Goal: Information Seeking & Learning: Learn about a topic

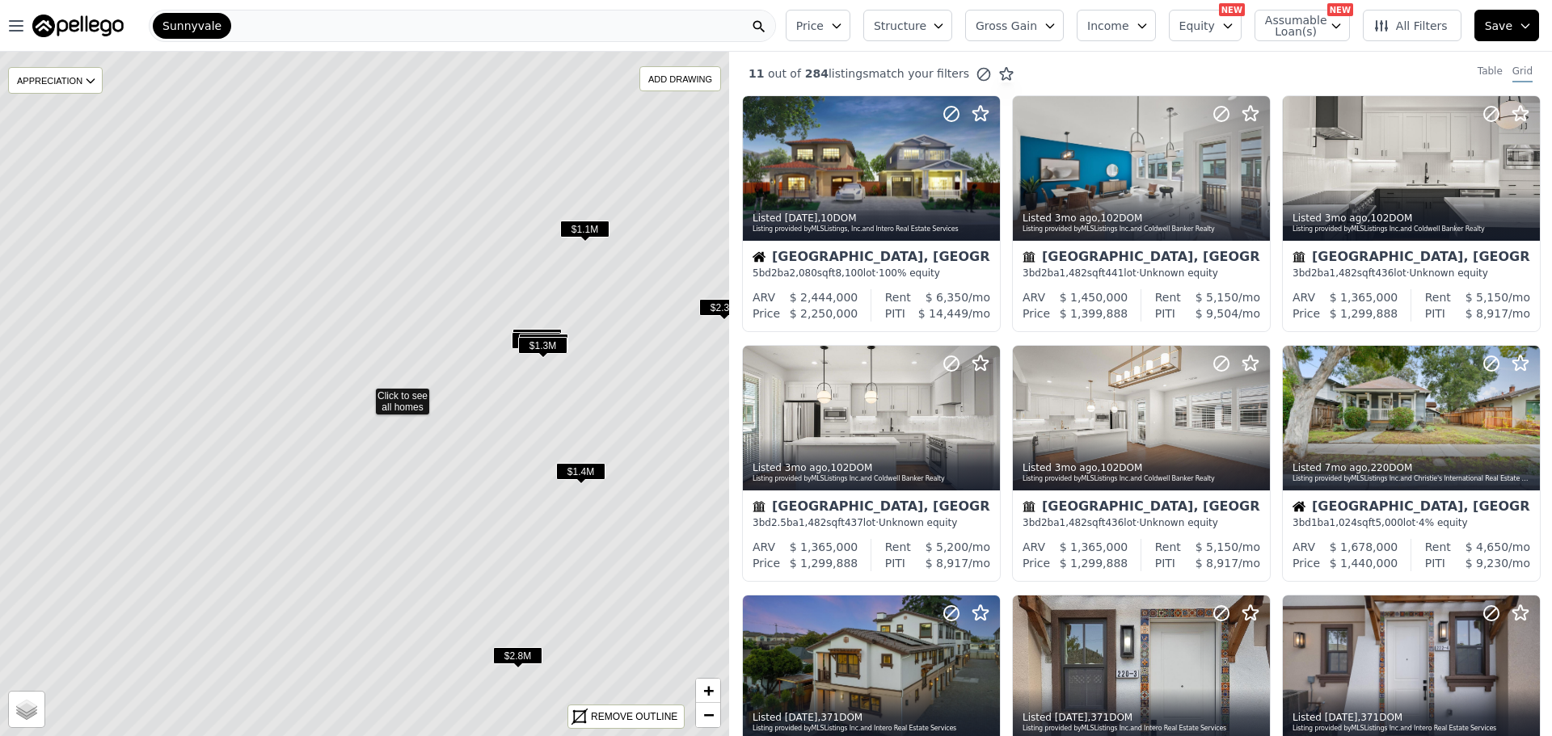
click at [1435, 31] on span "All Filters" at bounding box center [1410, 26] width 74 height 16
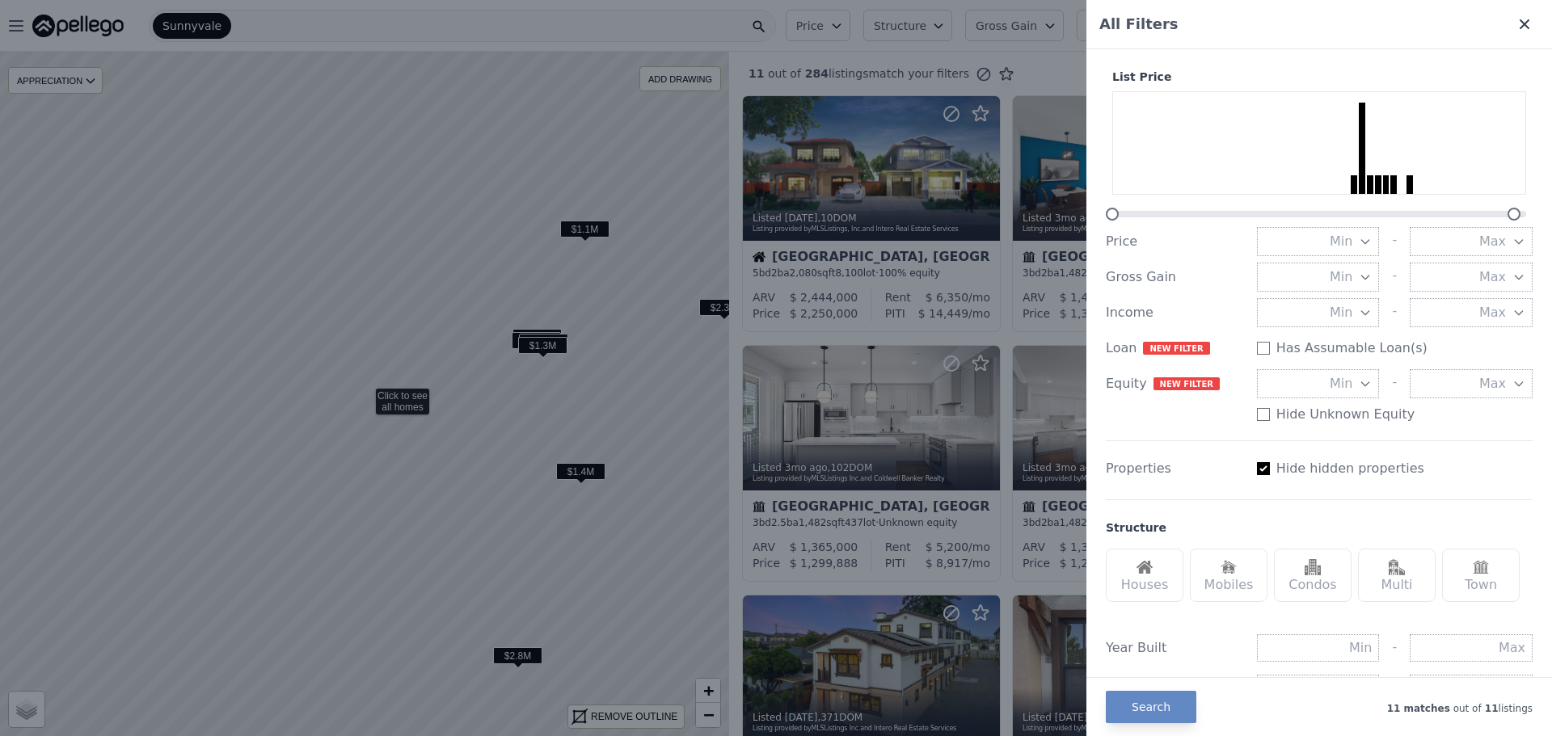
click at [1516, 23] on icon at bounding box center [1524, 24] width 16 height 16
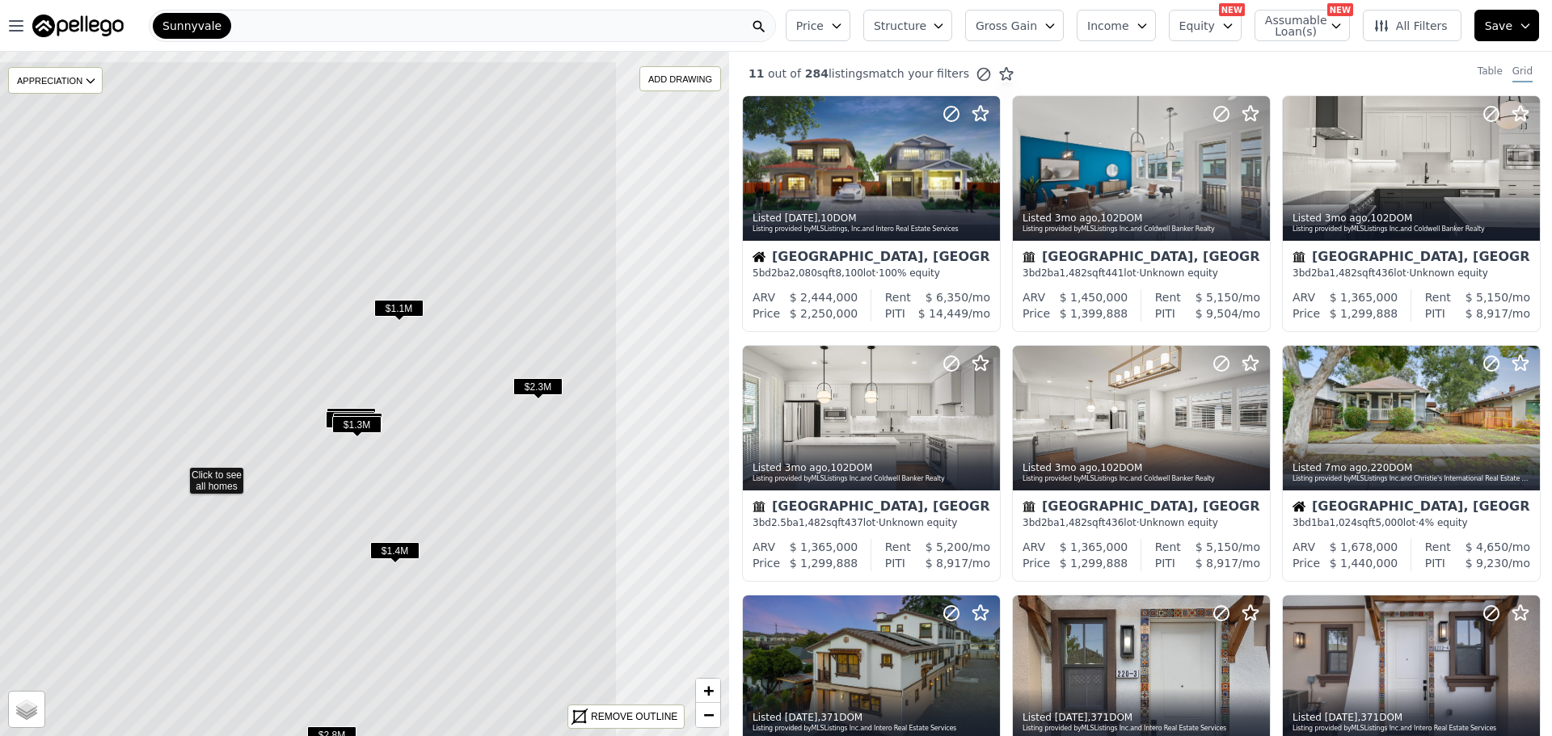
drag, startPoint x: 615, startPoint y: 311, endPoint x: 430, endPoint y: 390, distance: 201.3
click at [430, 390] on icon at bounding box center [179, 473] width 878 height 824
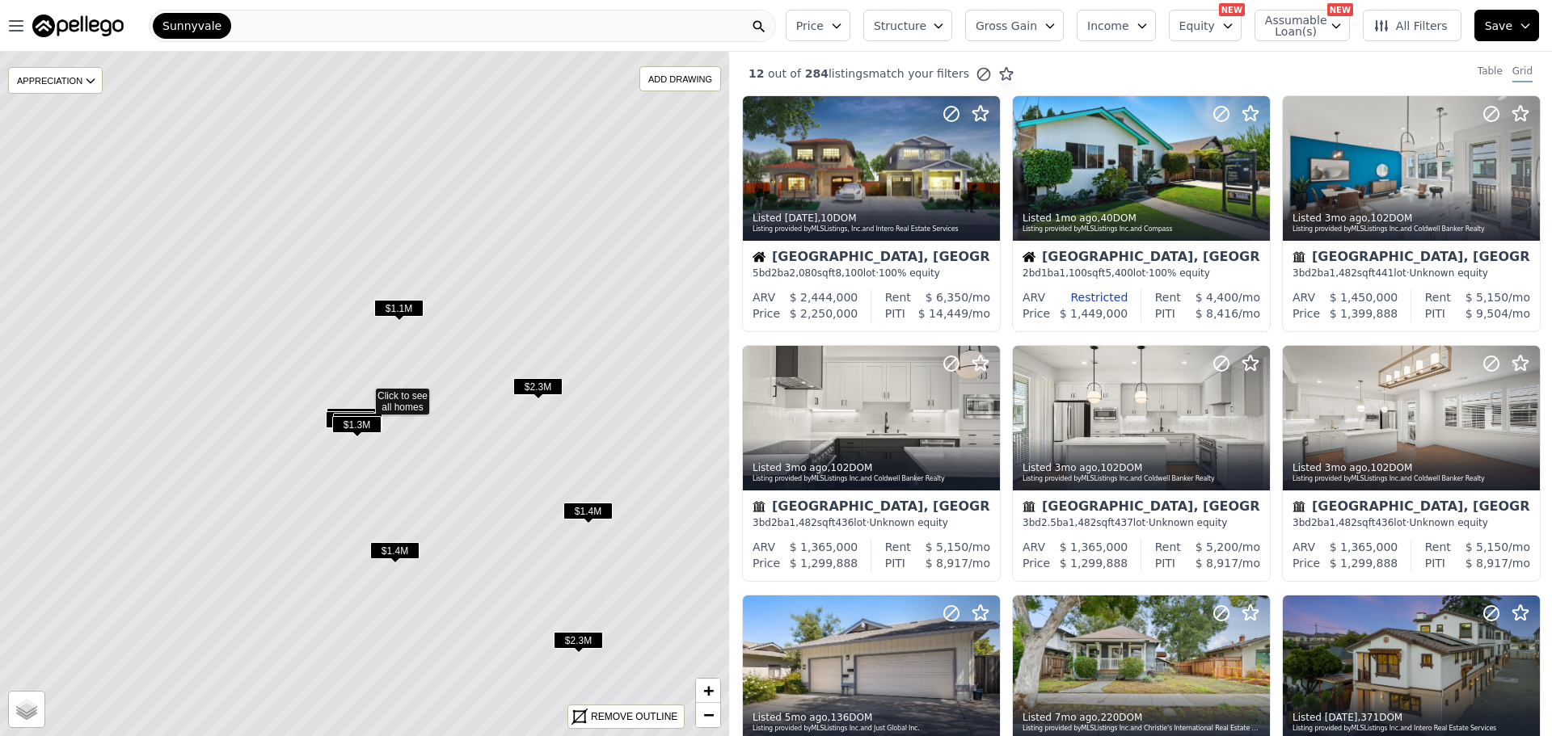
click at [849, 30] on button "Price" at bounding box center [818, 26] width 65 height 32
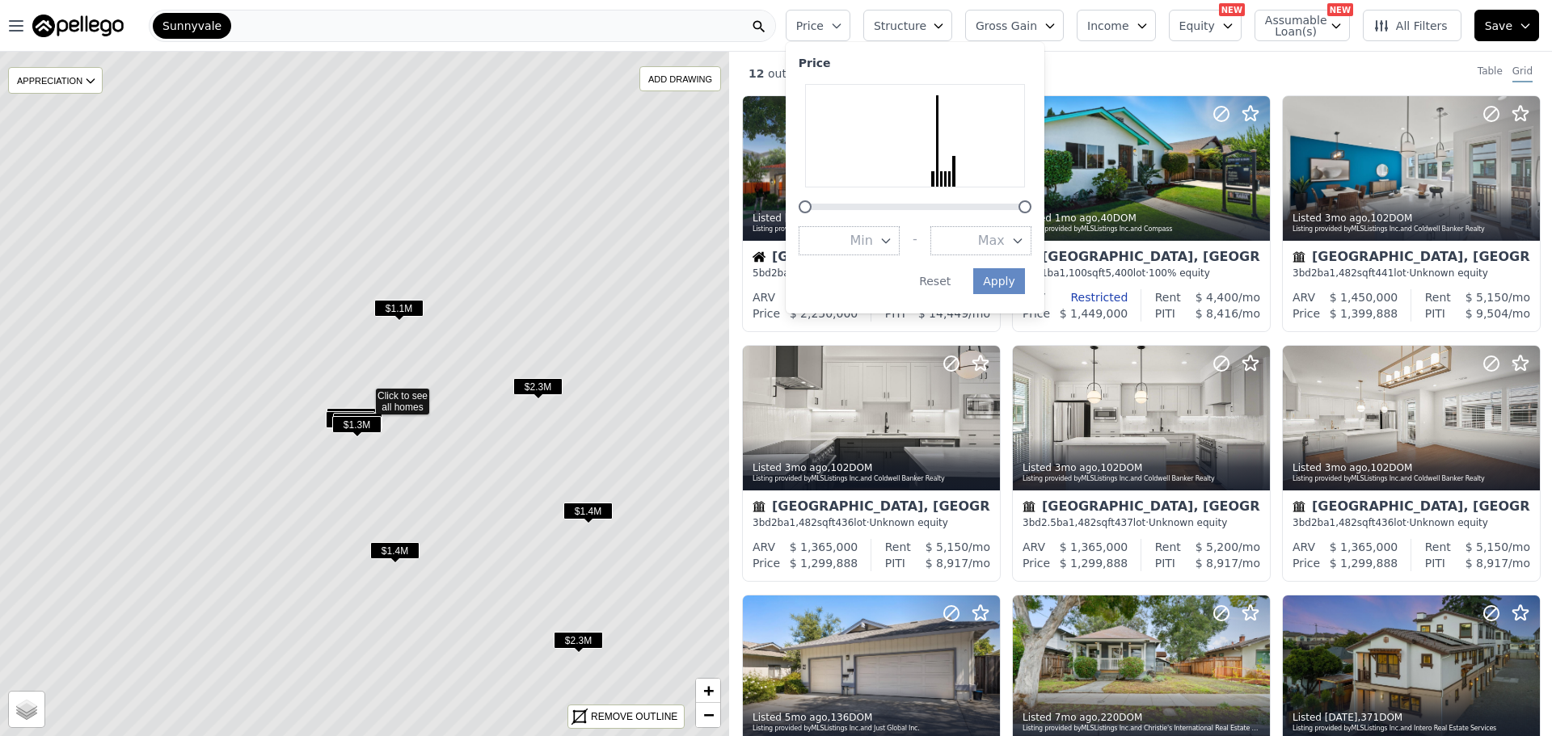
click at [915, 20] on span "Structure" at bounding box center [900, 26] width 52 height 16
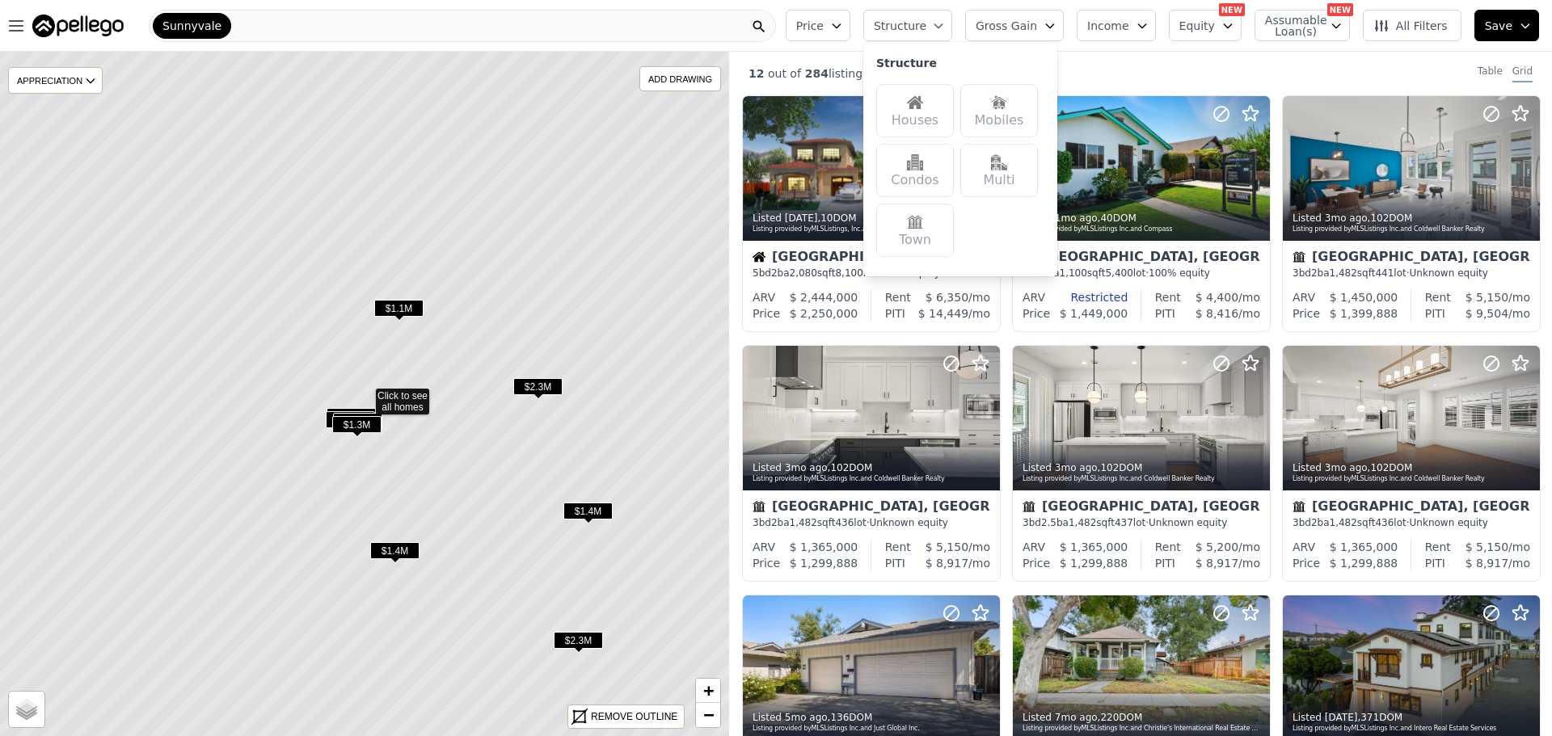
click at [1037, 25] on span "Gross Gain" at bounding box center [1006, 26] width 61 height 16
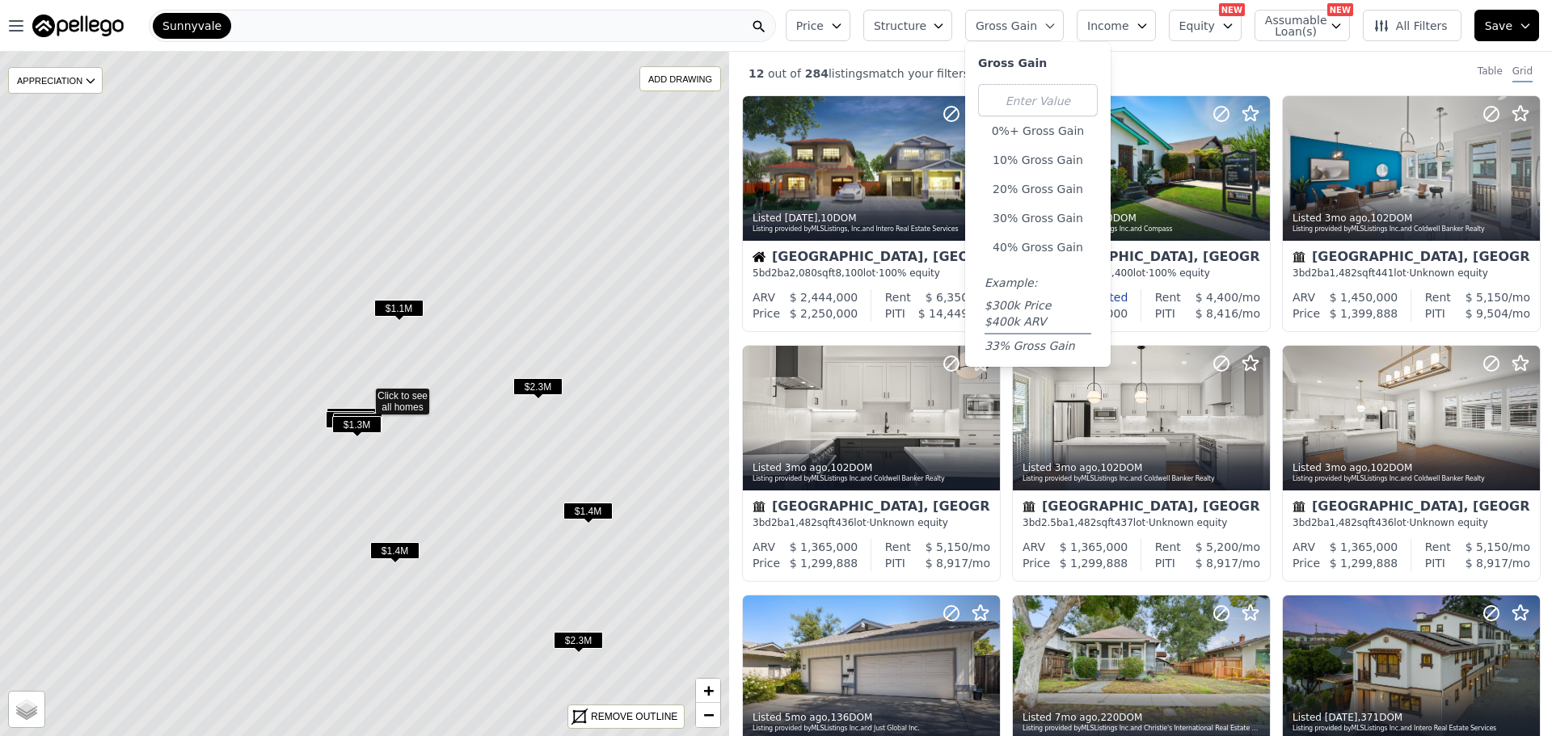
click at [1129, 24] on span "Income" at bounding box center [1108, 26] width 42 height 16
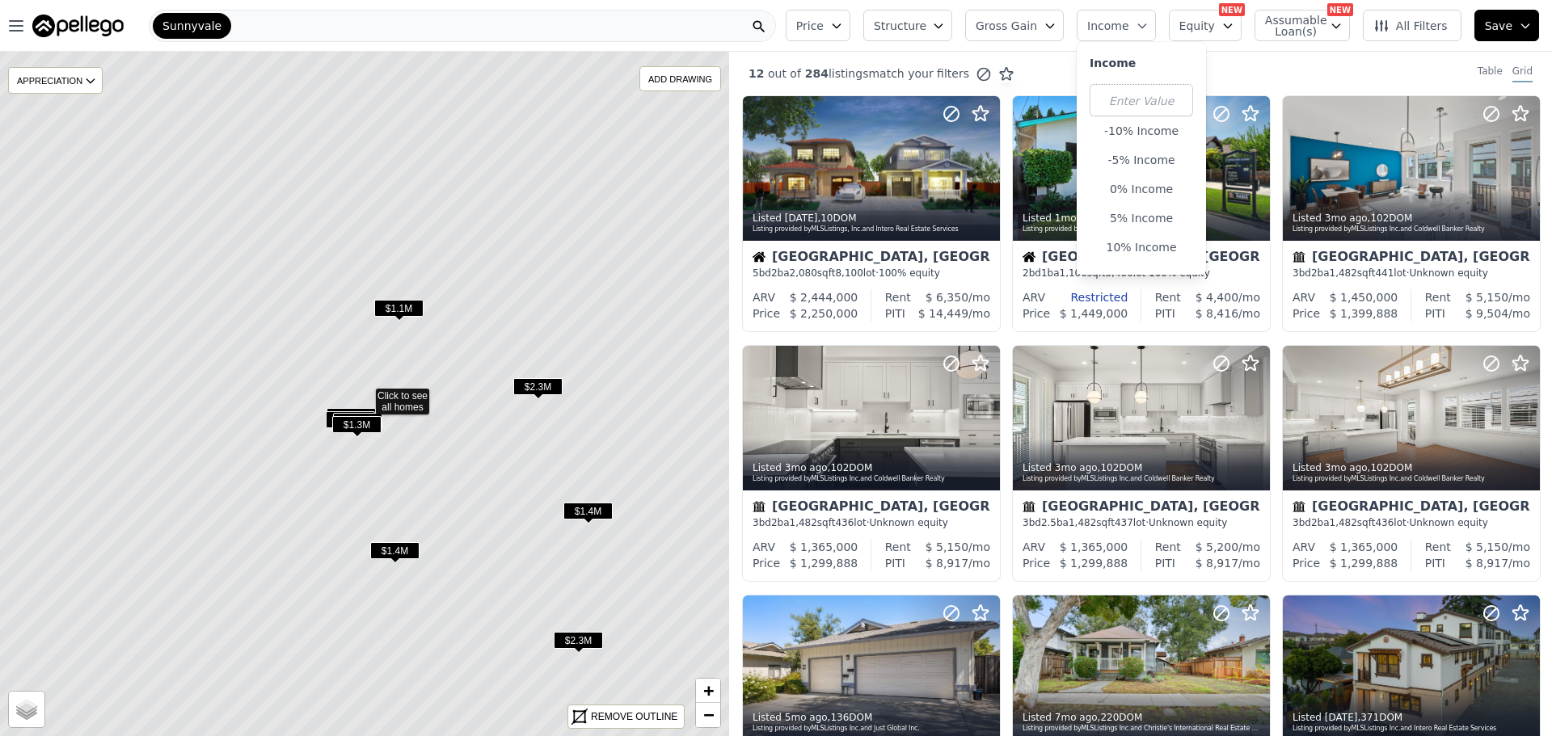
click at [1212, 15] on button "Equity" at bounding box center [1205, 26] width 73 height 32
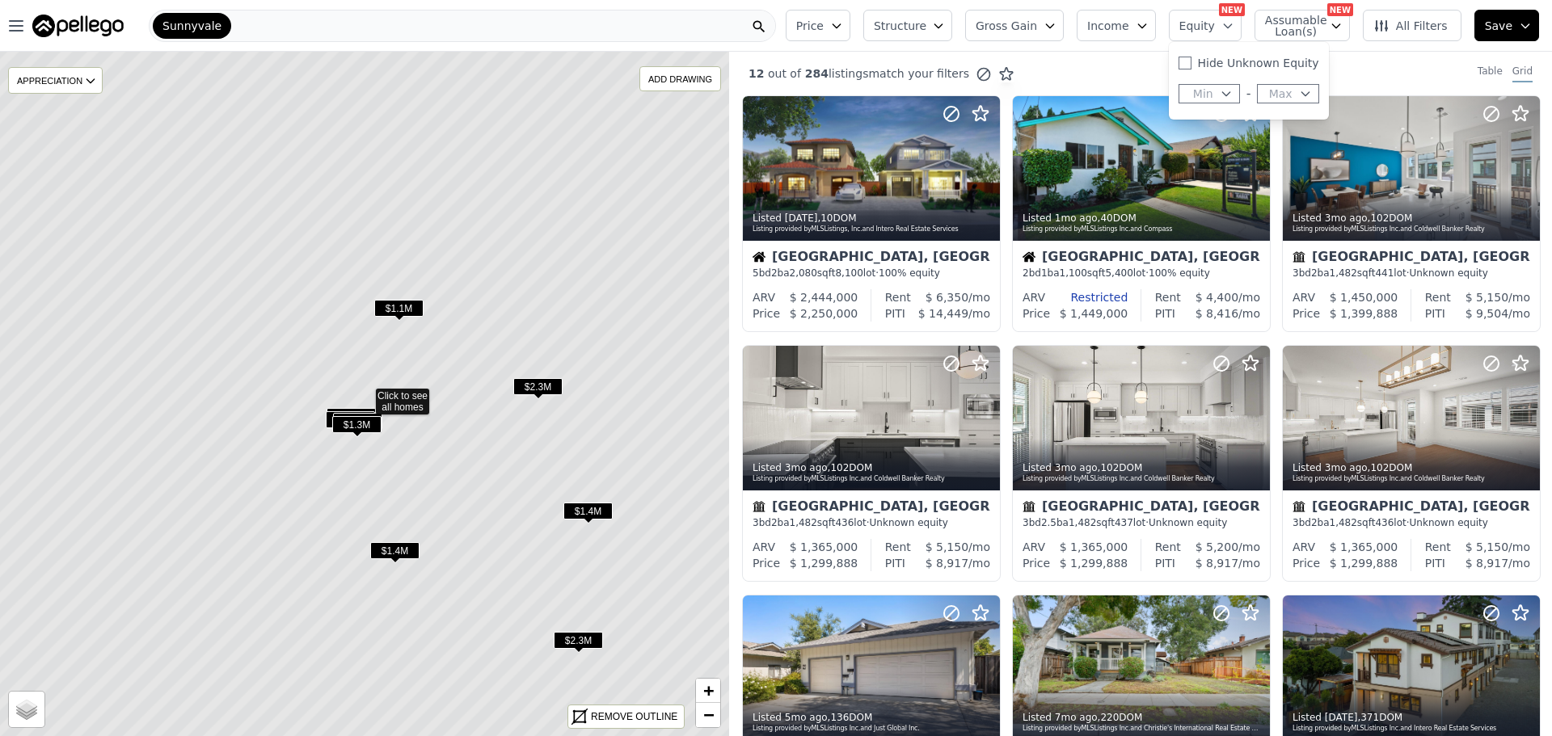
click at [1305, 31] on span "Assumable Loan(s)" at bounding box center [1291, 26] width 52 height 23
click at [1448, 24] on span "All Filters" at bounding box center [1410, 26] width 74 height 16
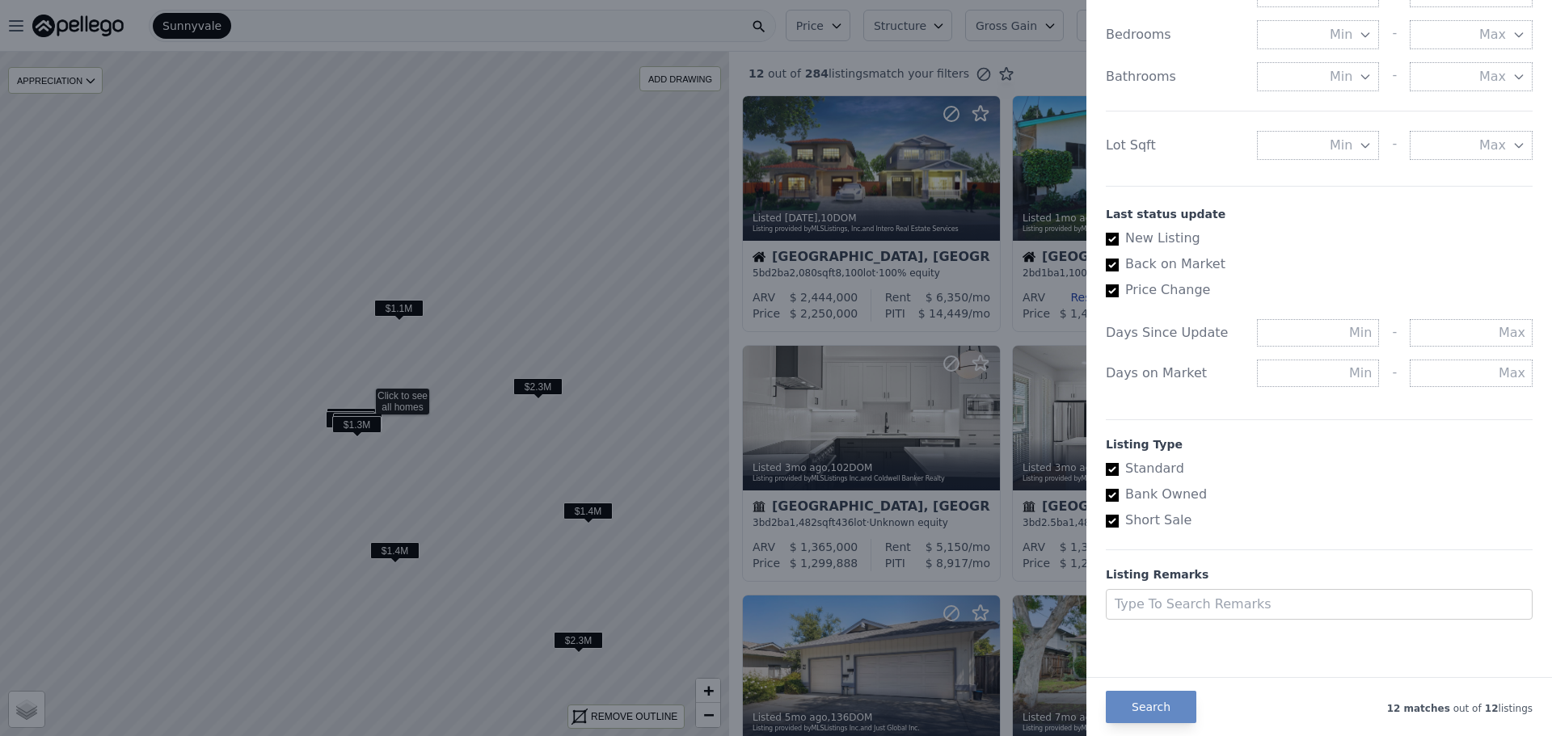
scroll to position [11, 0]
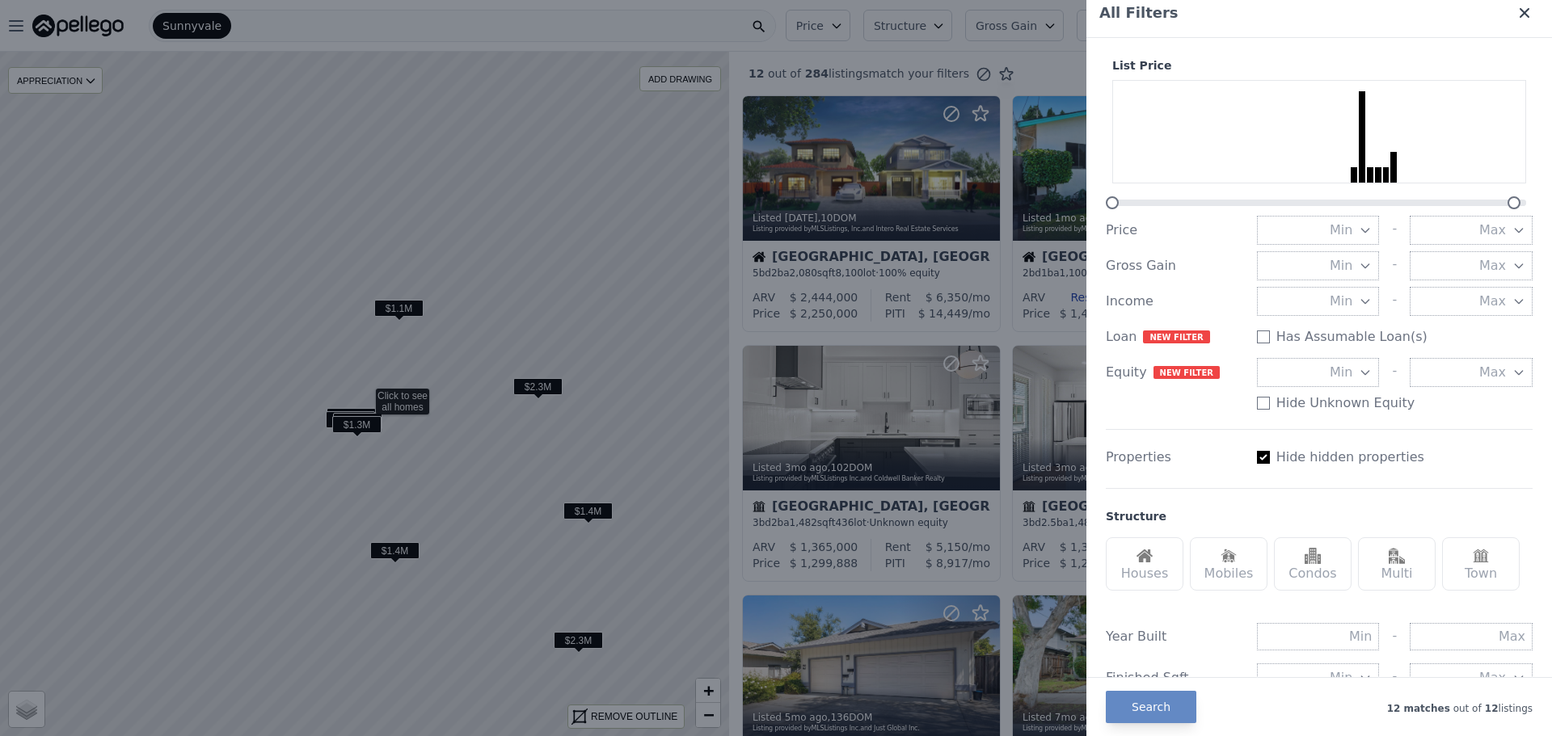
click at [1516, 19] on icon at bounding box center [1524, 13] width 16 height 16
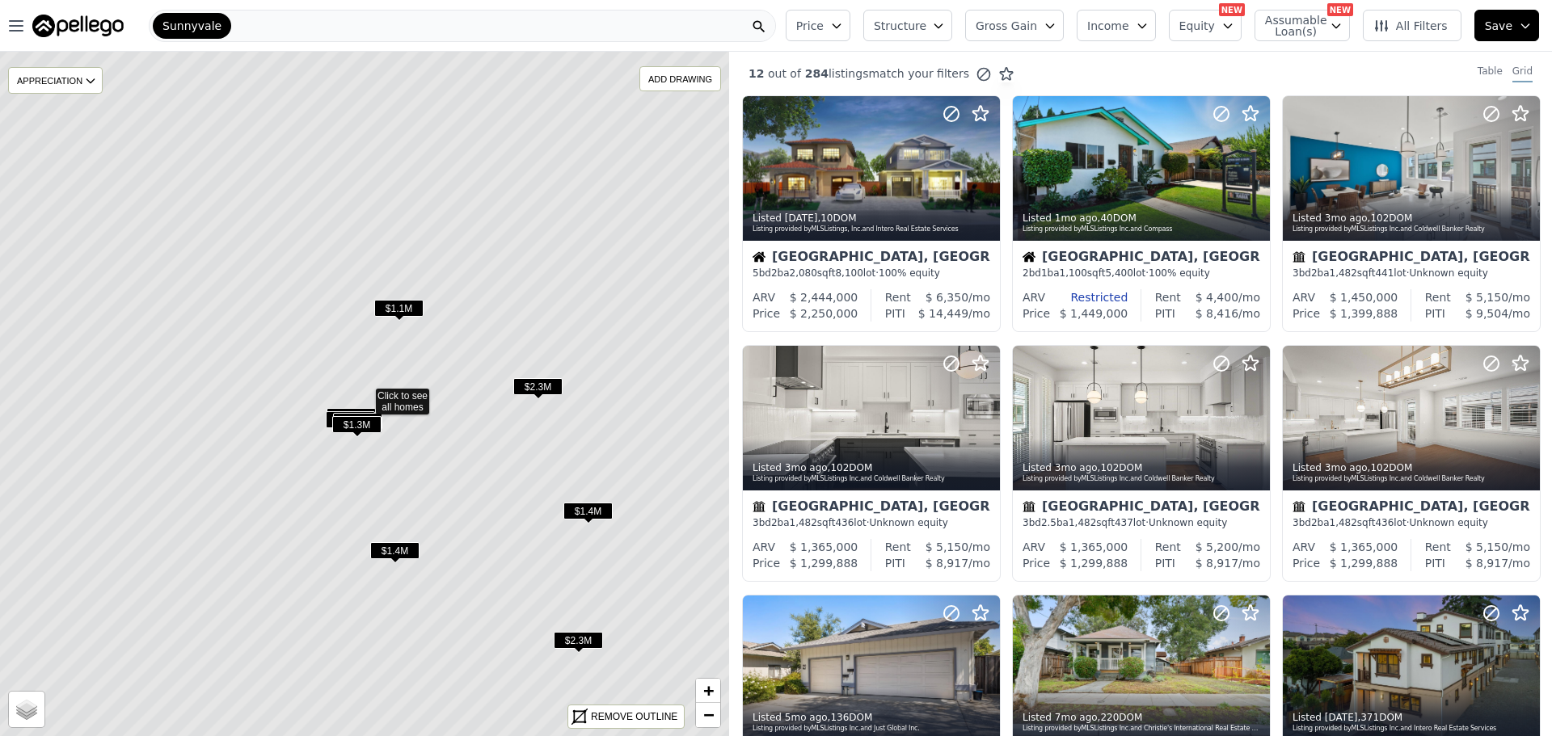
click at [98, 25] on img at bounding box center [77, 26] width 91 height 23
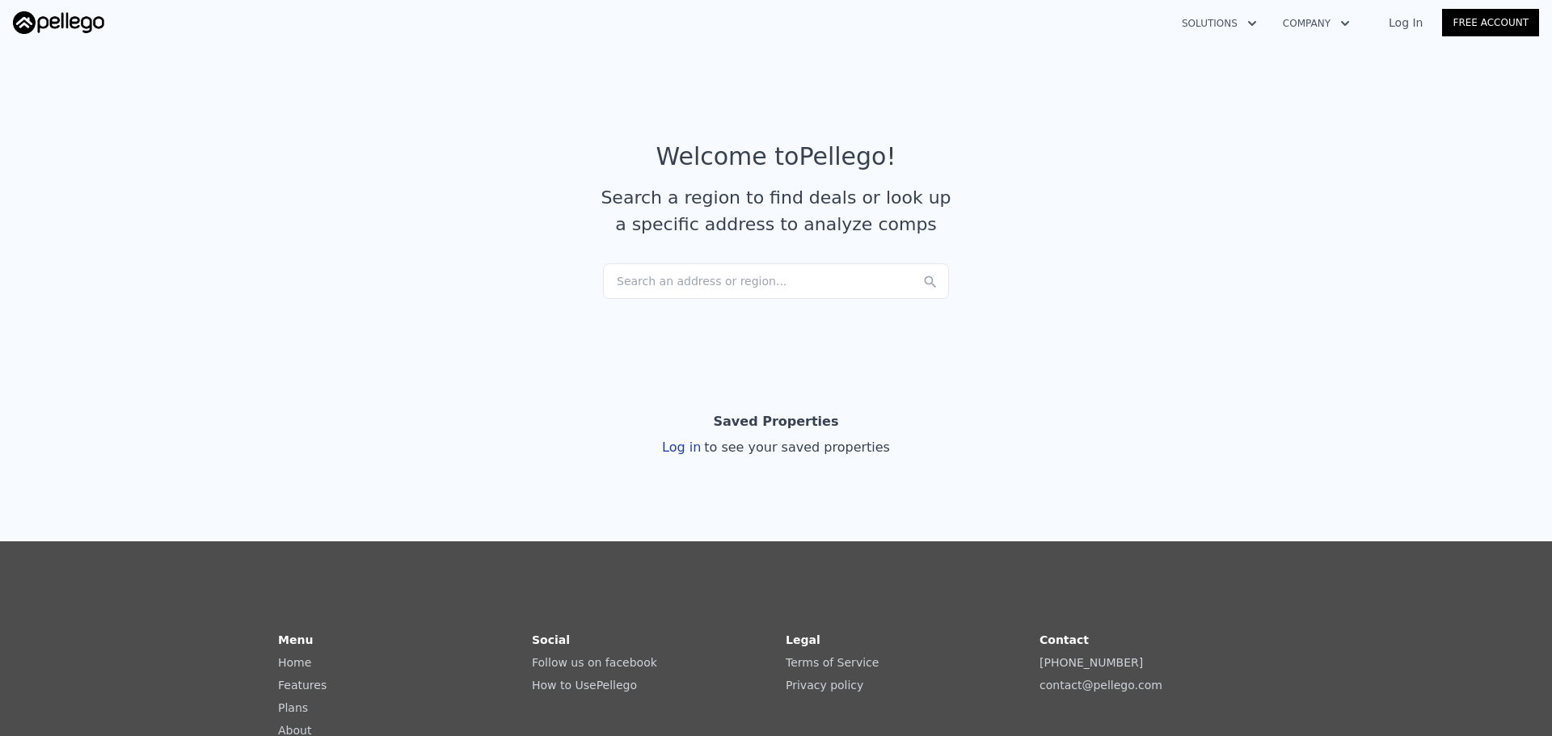
click at [752, 284] on div "Search an address or region..." at bounding box center [776, 281] width 346 height 36
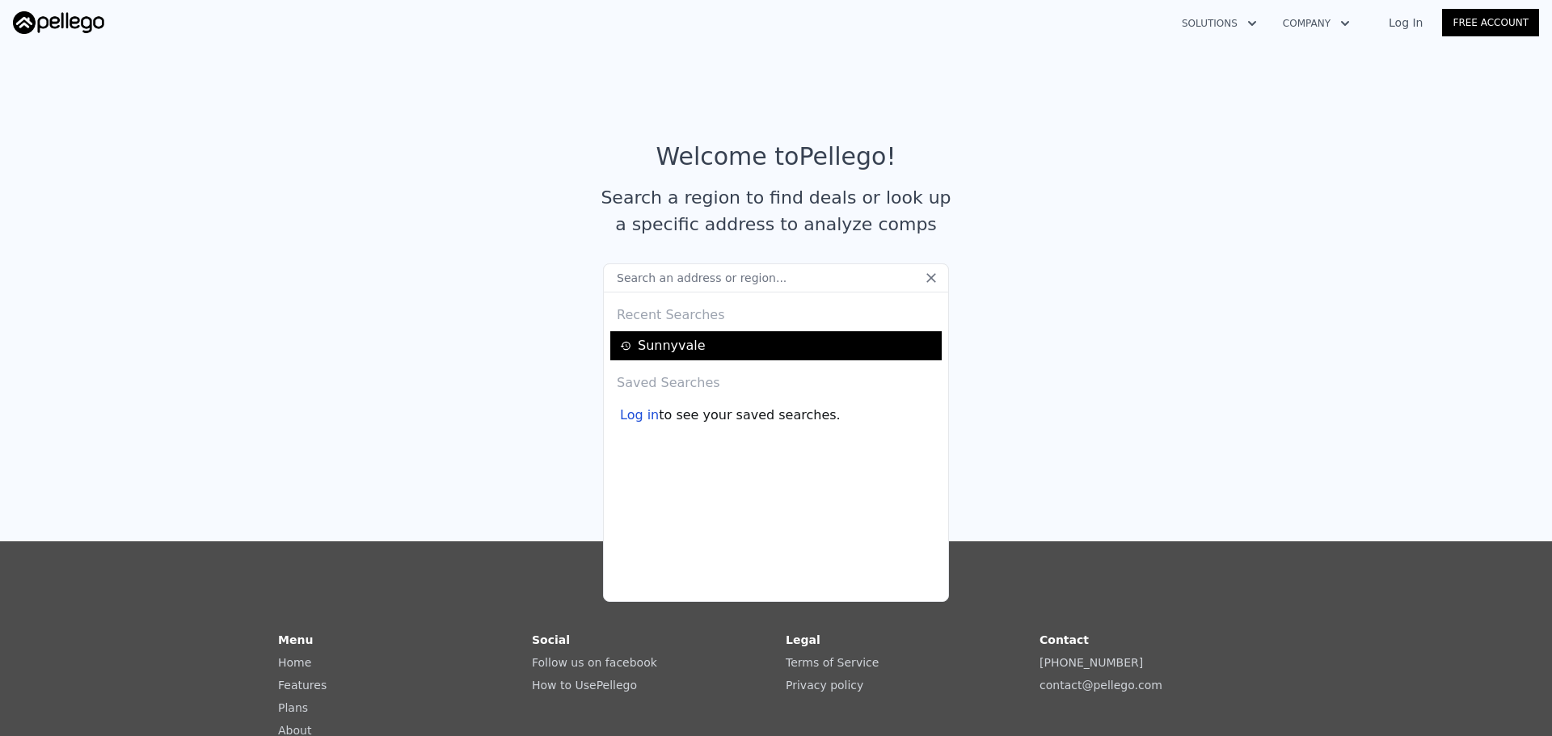
click at [677, 350] on div "Sunnyvale" at bounding box center [778, 345] width 317 height 19
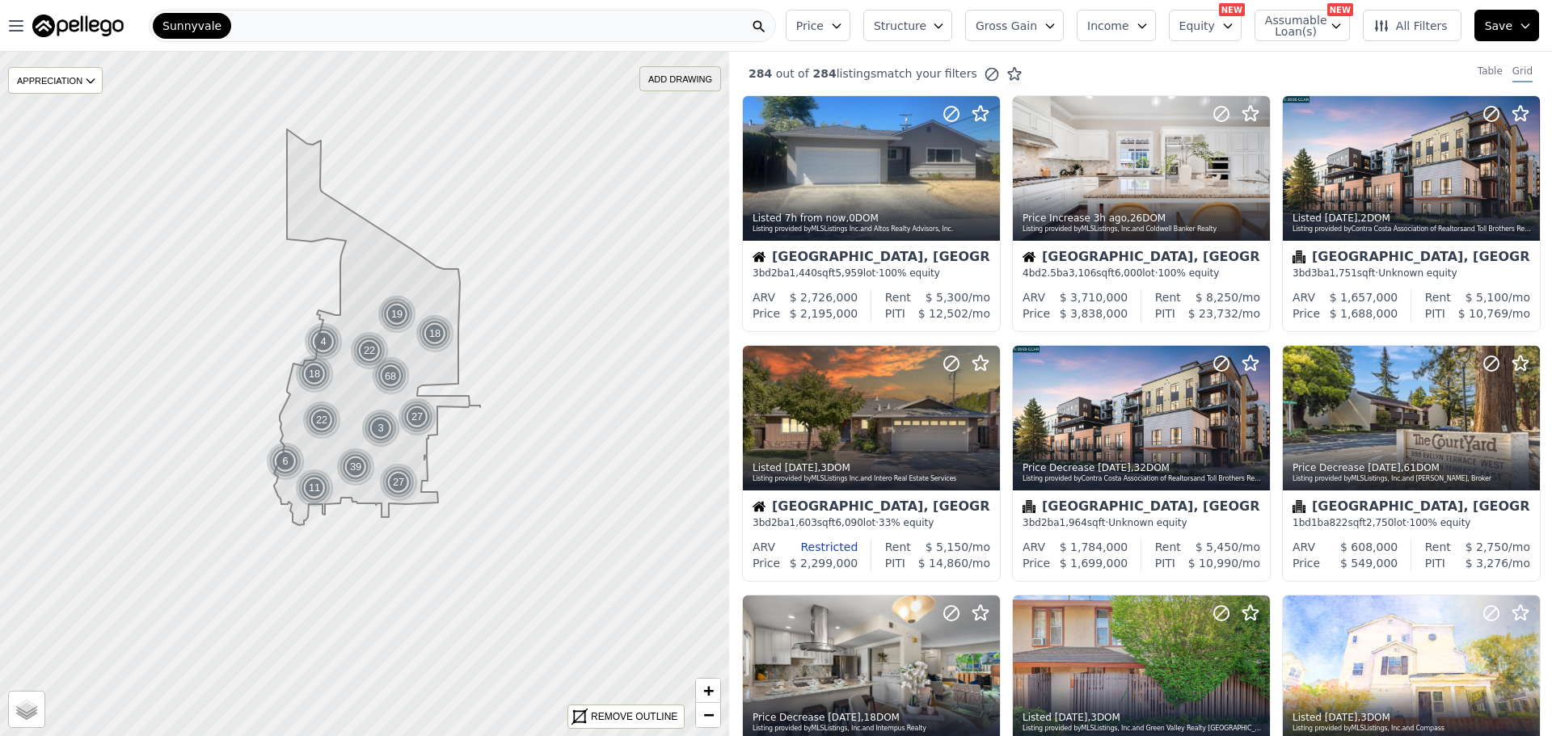
click at [683, 78] on div "ADD DRAWING" at bounding box center [680, 78] width 80 height 23
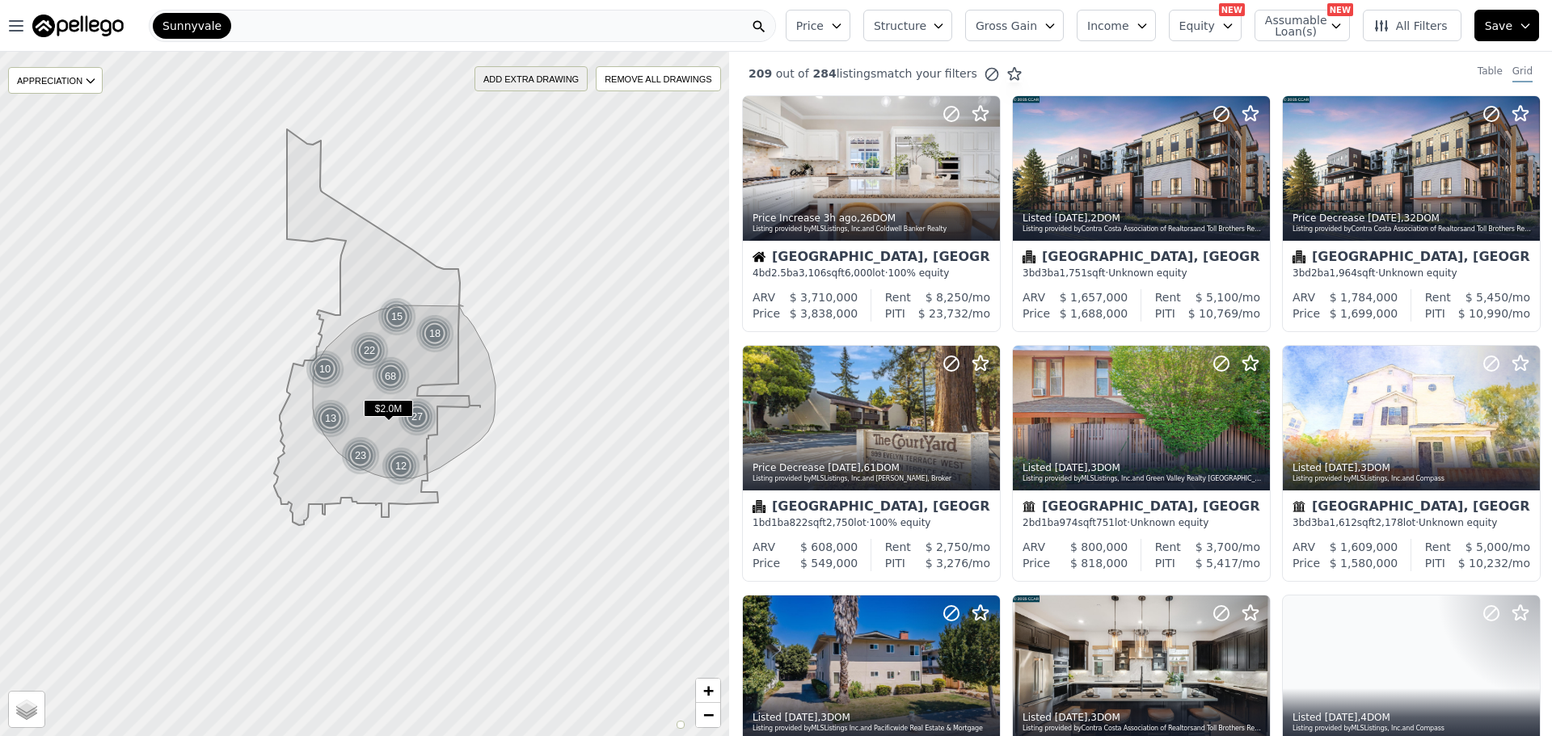
click at [537, 84] on div "ADD EXTRA DRAWING" at bounding box center [531, 78] width 112 height 23
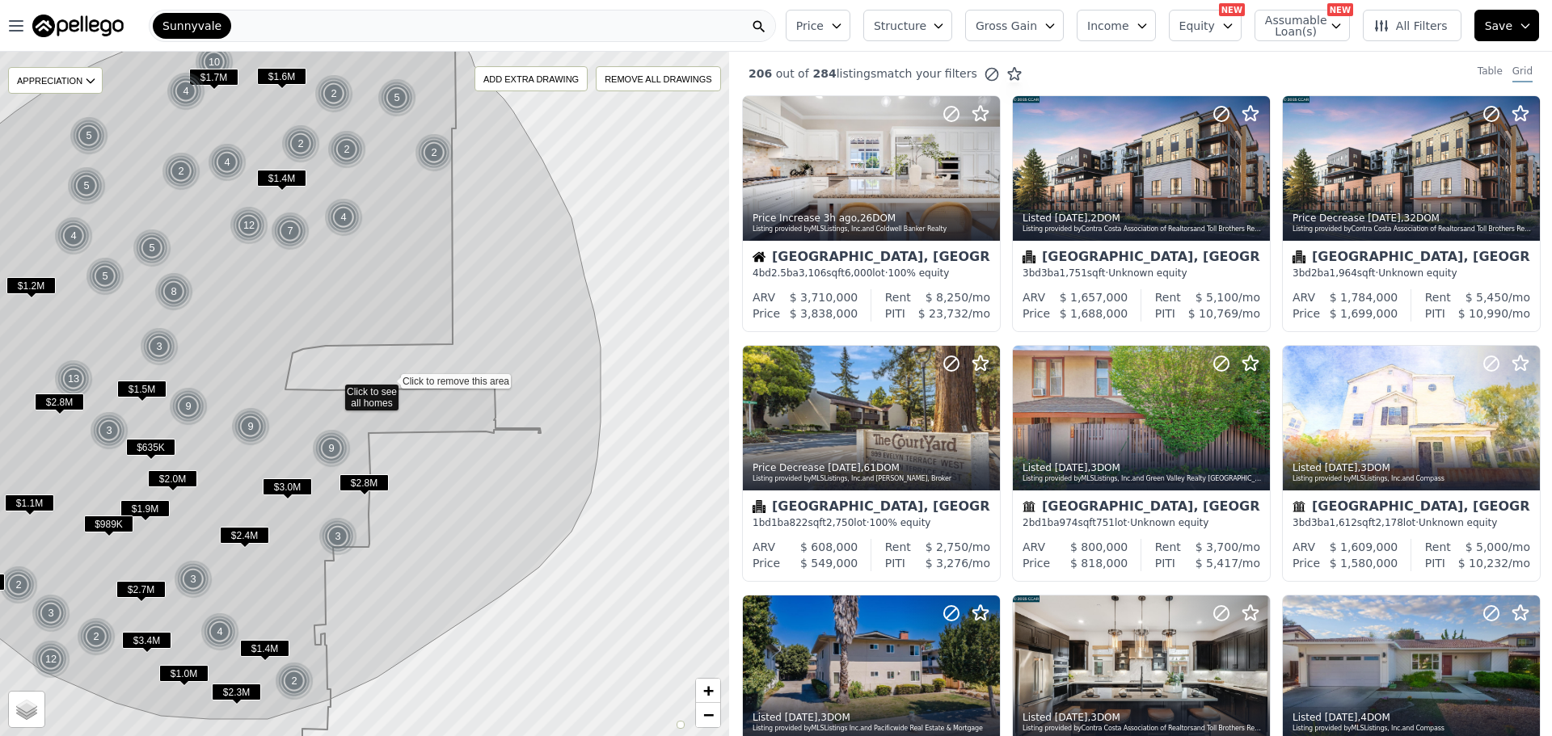
drag, startPoint x: 514, startPoint y: 406, endPoint x: 394, endPoint y: 384, distance: 121.6
click at [536, 74] on div "ADD EXTRA DRAWING" at bounding box center [531, 78] width 112 height 23
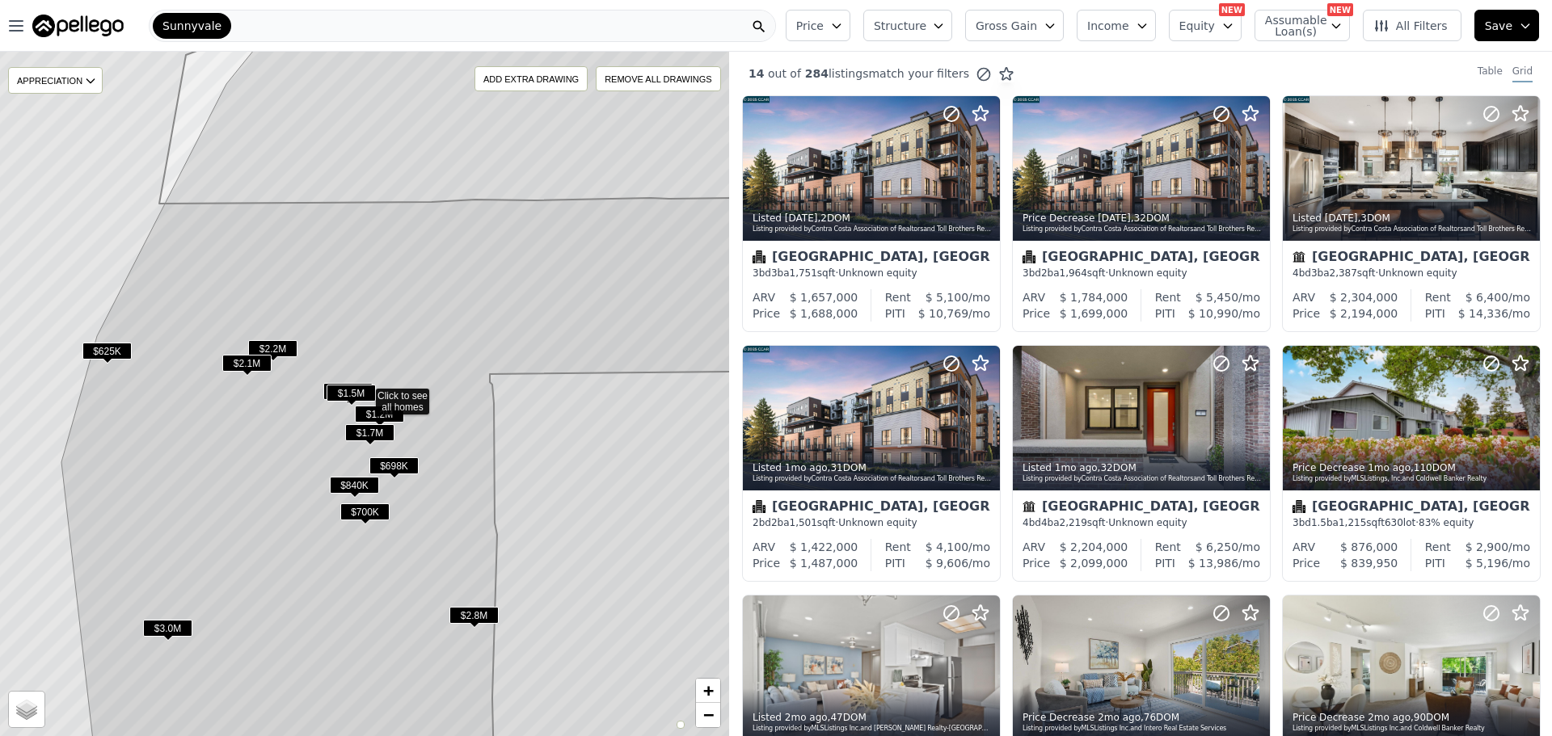
click at [371, 435] on span "$1.7M" at bounding box center [369, 432] width 49 height 17
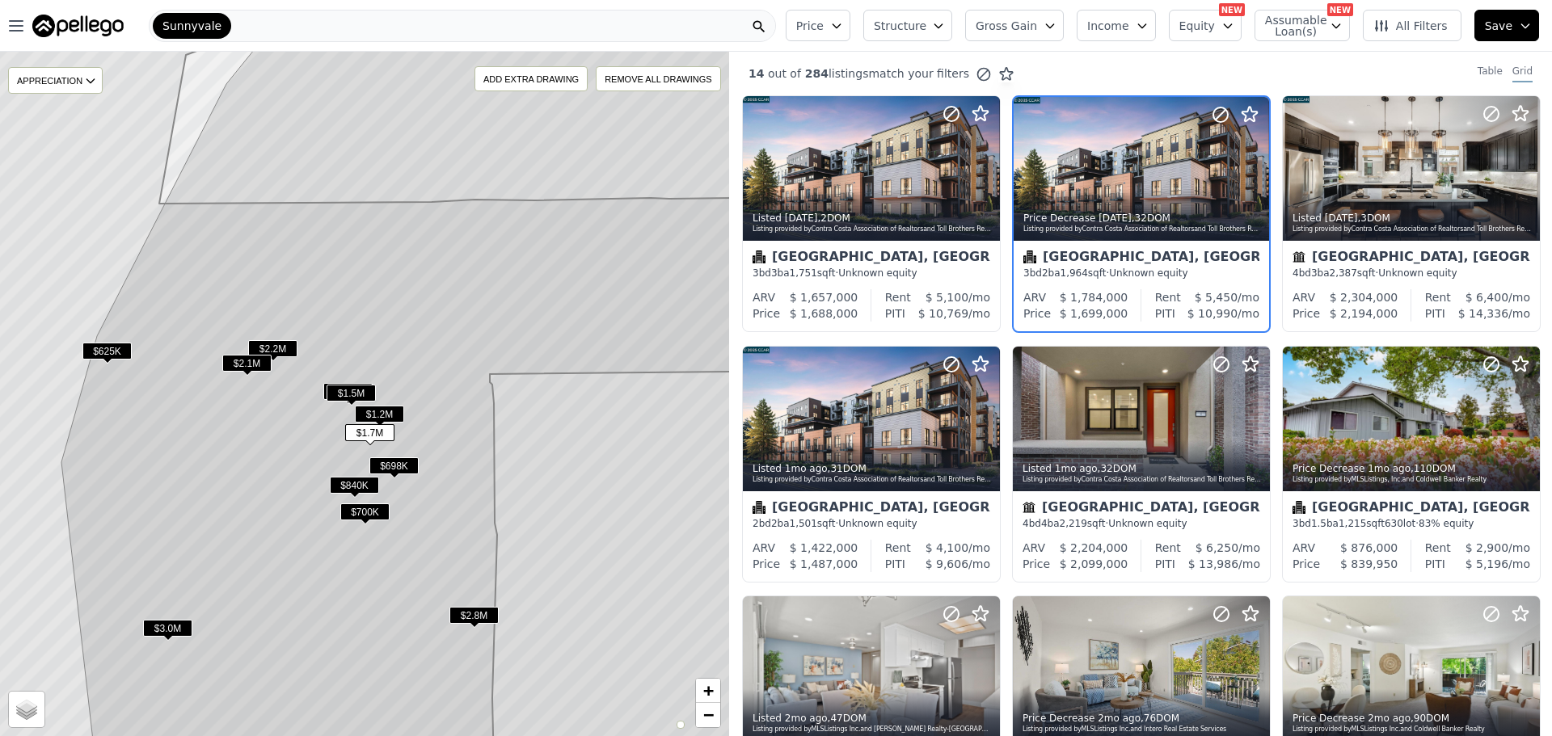
click at [1115, 257] on div "[GEOGRAPHIC_DATA], [GEOGRAPHIC_DATA]" at bounding box center [1141, 259] width 236 height 16
